Goal: Task Accomplishment & Management: Use online tool/utility

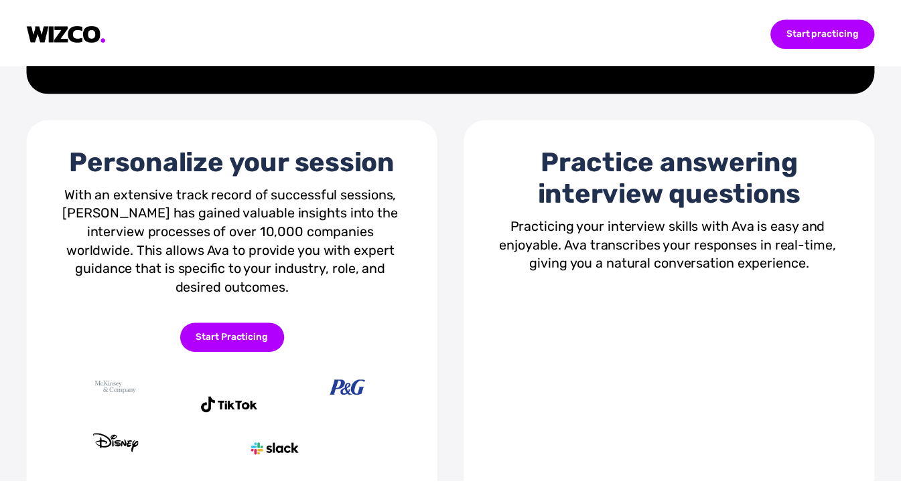
scroll to position [469, 0]
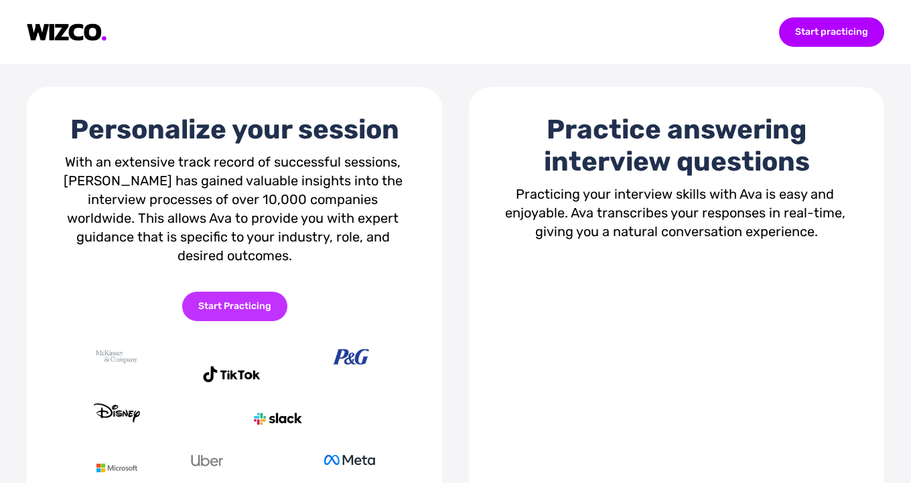
click at [238, 292] on div "Start Practicing" at bounding box center [234, 306] width 105 height 29
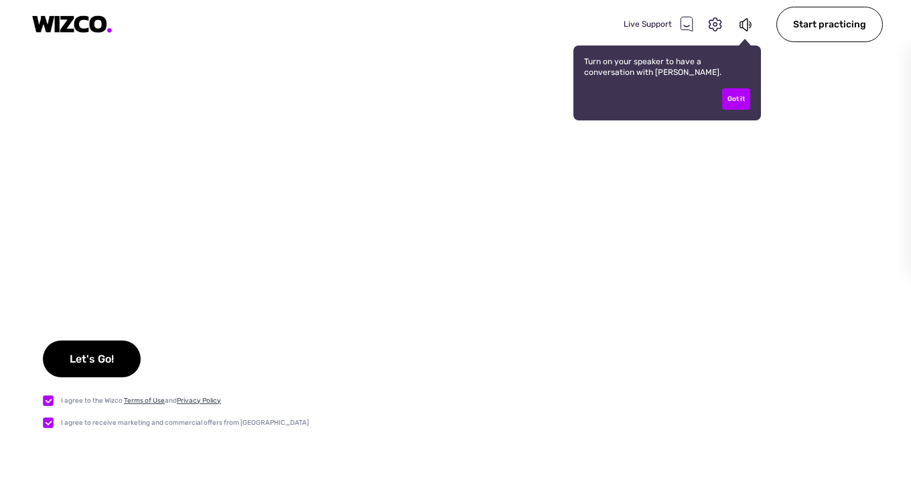
checkbox input "true"
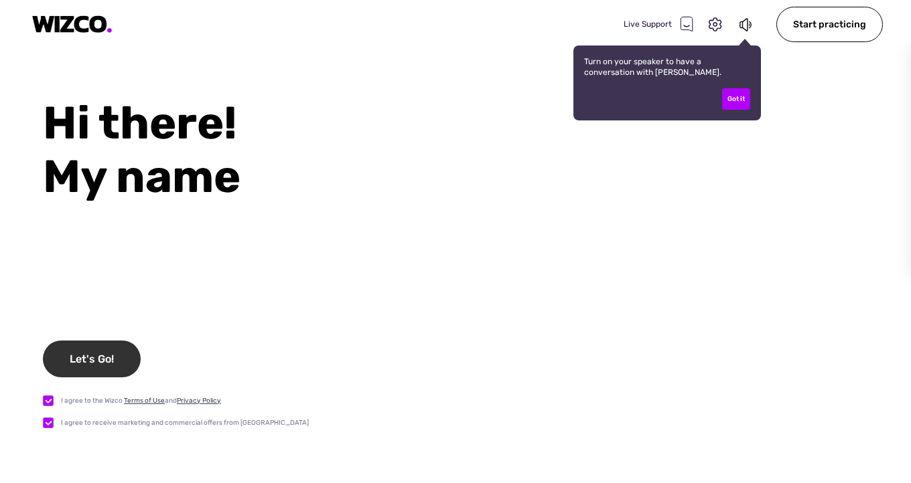
click at [114, 356] on div "Let's Go!" at bounding box center [92, 359] width 98 height 37
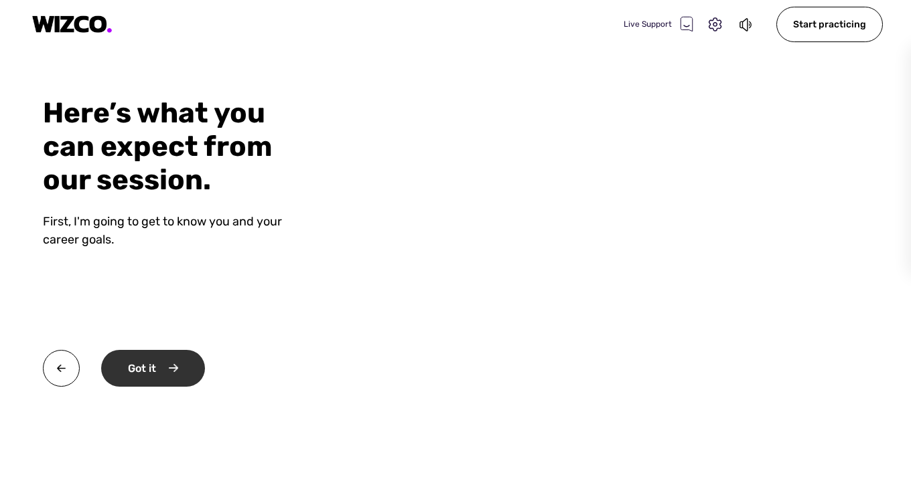
click at [166, 371] on div "Got it" at bounding box center [153, 368] width 104 height 37
click at [165, 372] on div "Okay" at bounding box center [151, 368] width 101 height 37
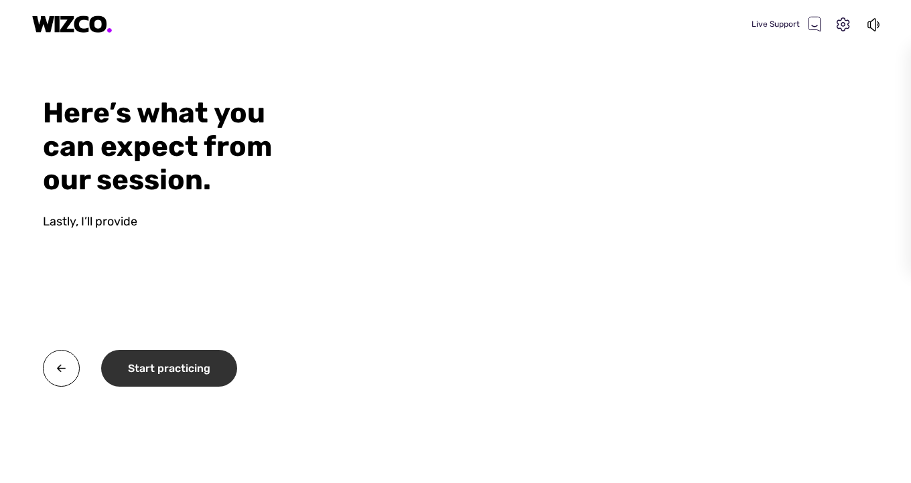
click at [165, 372] on div "Start practicing" at bounding box center [169, 368] width 136 height 37
